Goal: Information Seeking & Learning: Stay updated

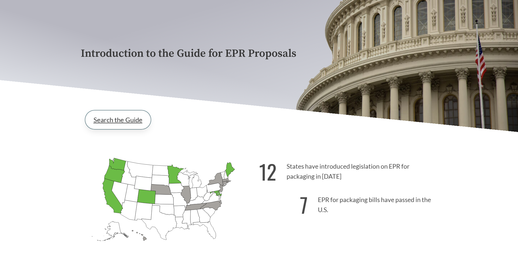
scroll to position [55, 0]
click at [120, 122] on link "Search the Guide" at bounding box center [118, 120] width 66 height 19
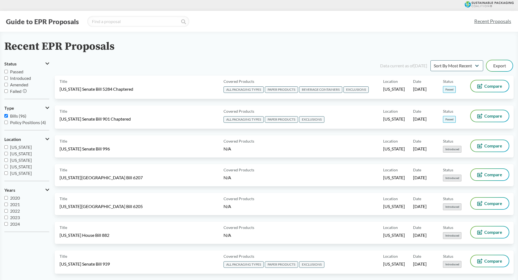
click at [6, 116] on input "Bills (96)" at bounding box center [6, 116] width 4 height 4
checkbox input "false"
click at [7, 78] on input "Introduced" at bounding box center [6, 78] width 4 height 4
checkbox input "true"
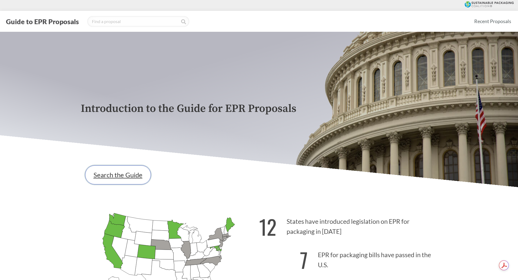
click at [112, 174] on link "Search the Guide" at bounding box center [118, 175] width 66 height 19
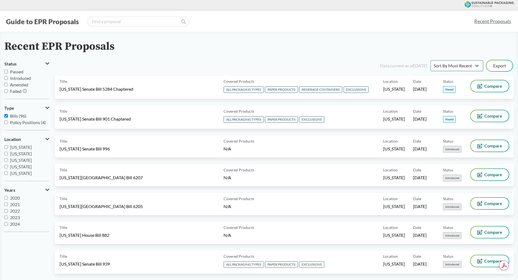
click at [6, 117] on input "Bills (96)" at bounding box center [6, 116] width 4 height 4
checkbox input "false"
click at [5, 78] on input "Introduced" at bounding box center [6, 78] width 4 height 4
checkbox input "true"
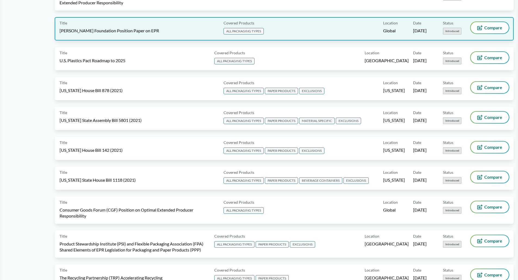
scroll to position [1278, 0]
